Goal: Navigation & Orientation: Go to known website

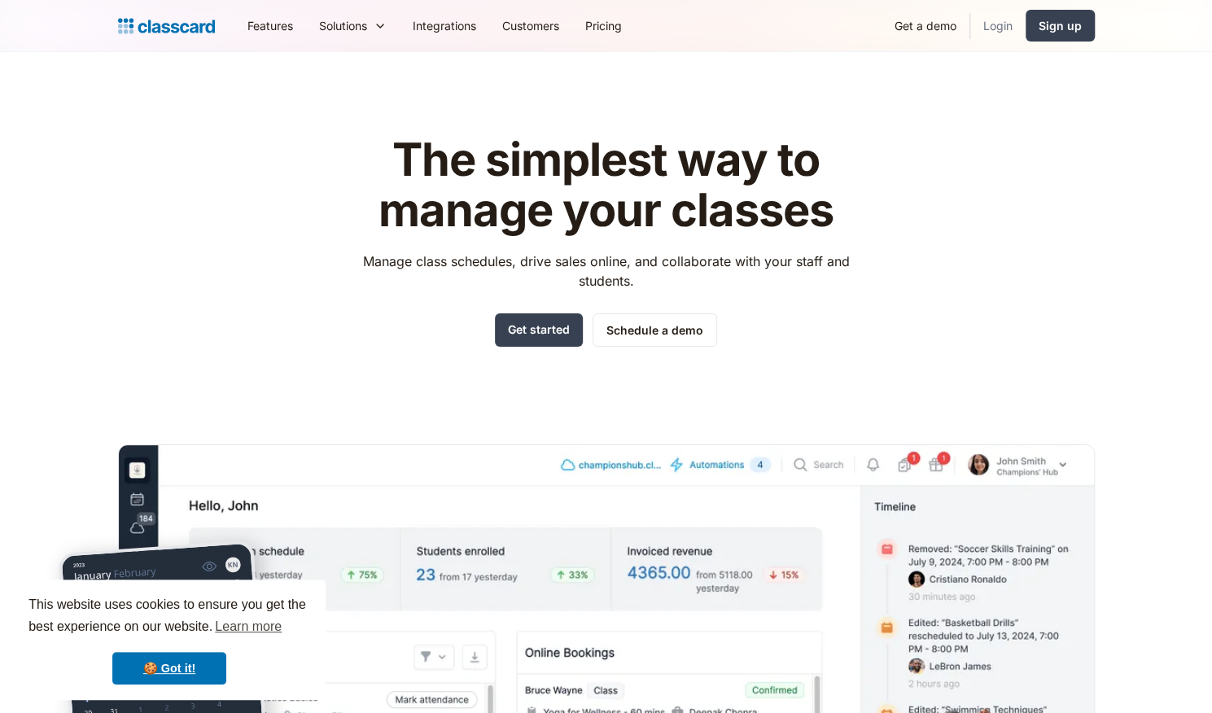
click at [990, 30] on link "Login" at bounding box center [997, 25] width 55 height 37
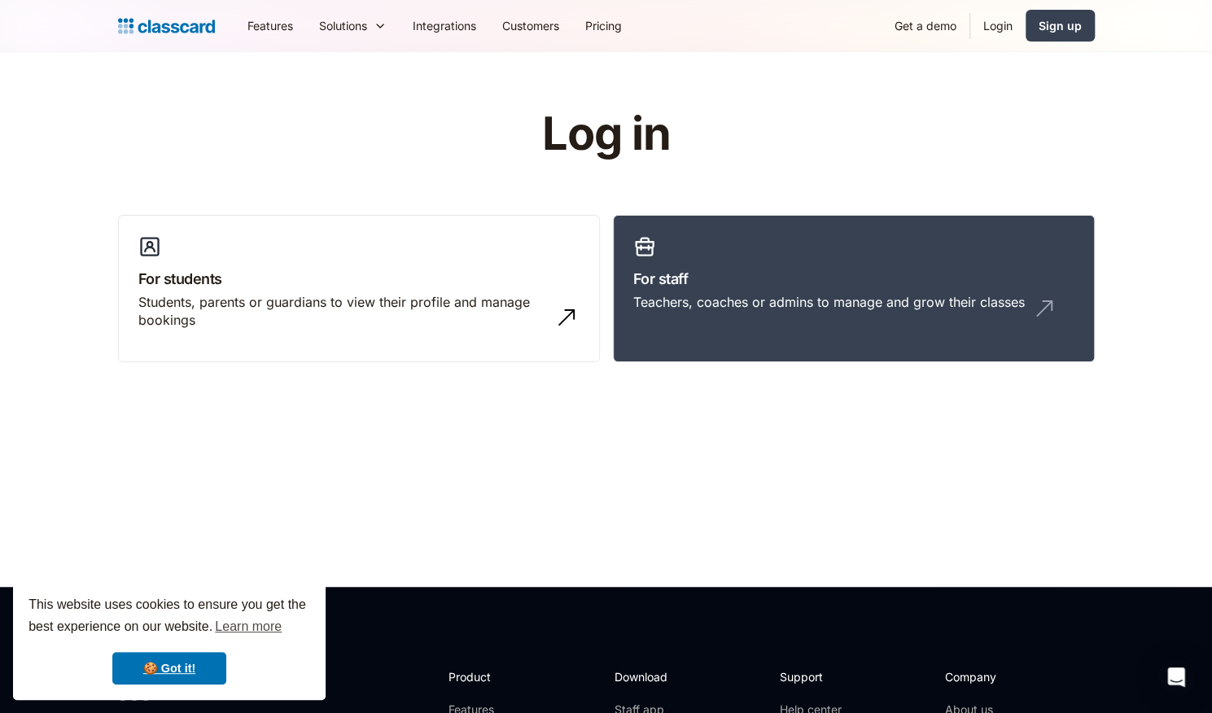
click at [1005, 24] on link "Login" at bounding box center [997, 25] width 55 height 37
drag, startPoint x: 0, startPoint y: 0, endPoint x: 895, endPoint y: 273, distance: 936.0
click at [895, 273] on h3 "For staff" at bounding box center [853, 279] width 441 height 22
